Goal: Information Seeking & Learning: Stay updated

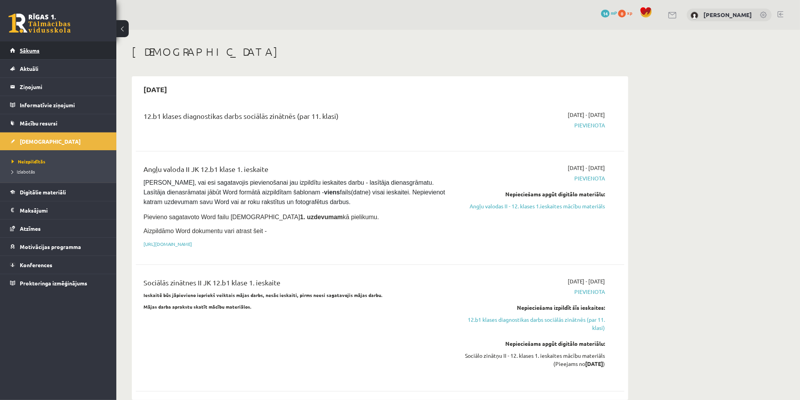
click at [72, 45] on link "Sākums" at bounding box center [58, 50] width 97 height 18
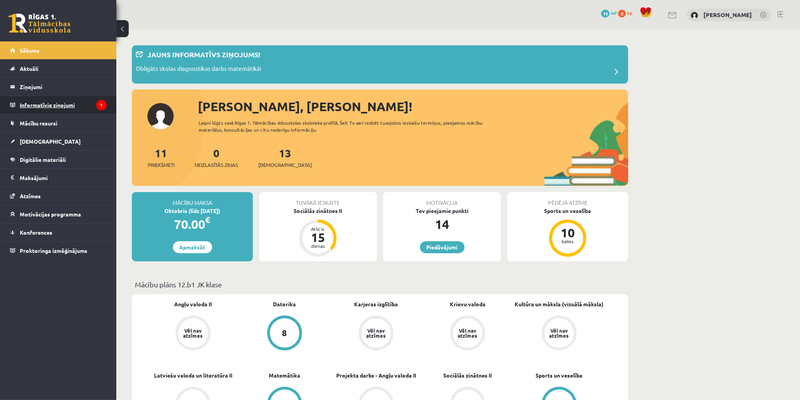
click at [82, 104] on legend "Informatīvie ziņojumi 1" at bounding box center [63, 105] width 87 height 18
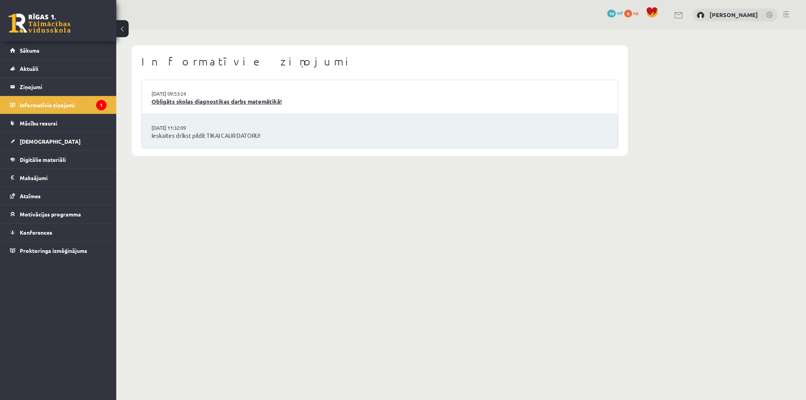
click at [270, 103] on link "Obligāts skolas diagnostikas darbs matemātikā!" at bounding box center [380, 101] width 457 height 9
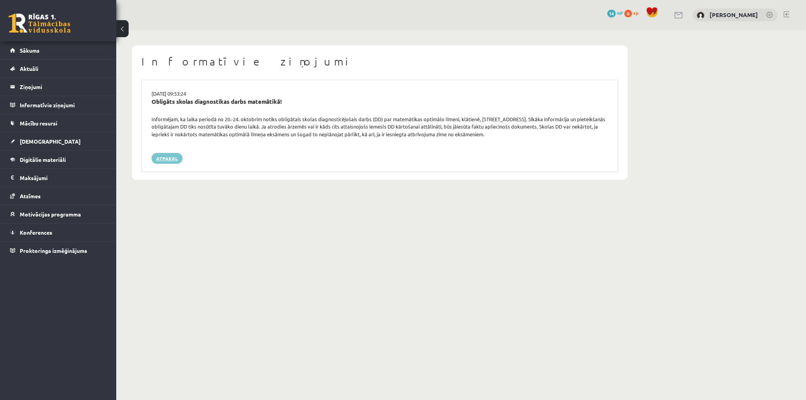
click at [167, 155] on link "Atpakaļ" at bounding box center [167, 158] width 31 height 11
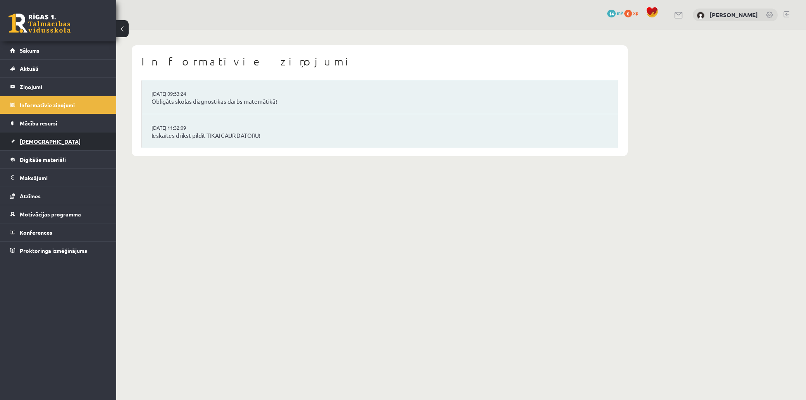
click at [81, 140] on link "[DEMOGRAPHIC_DATA]" at bounding box center [58, 142] width 97 height 18
